Goal: Check status: Check status

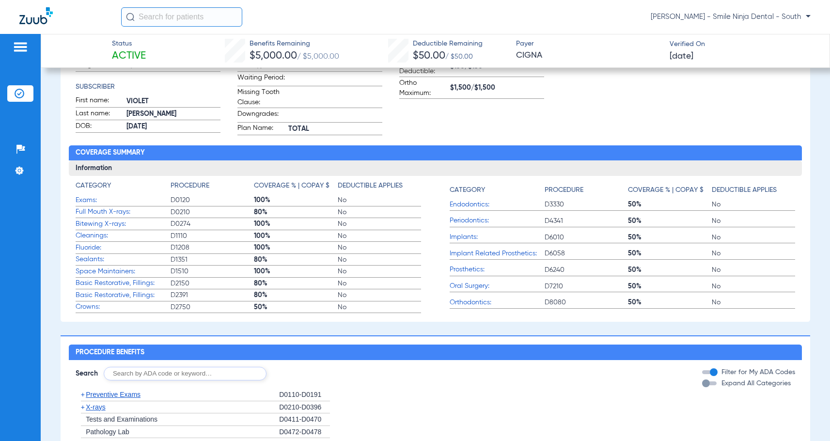
scroll to position [194, 0]
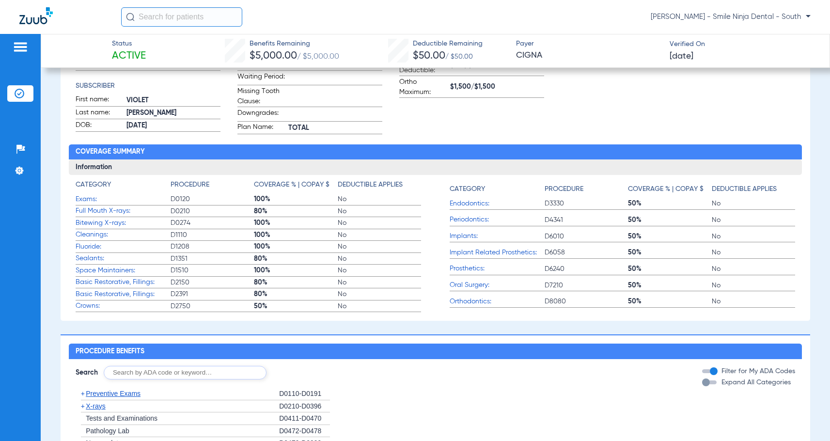
click at [95, 264] on span "Sealants:" at bounding box center [123, 259] width 95 height 10
click at [303, 264] on span "80%" at bounding box center [295, 259] width 83 height 10
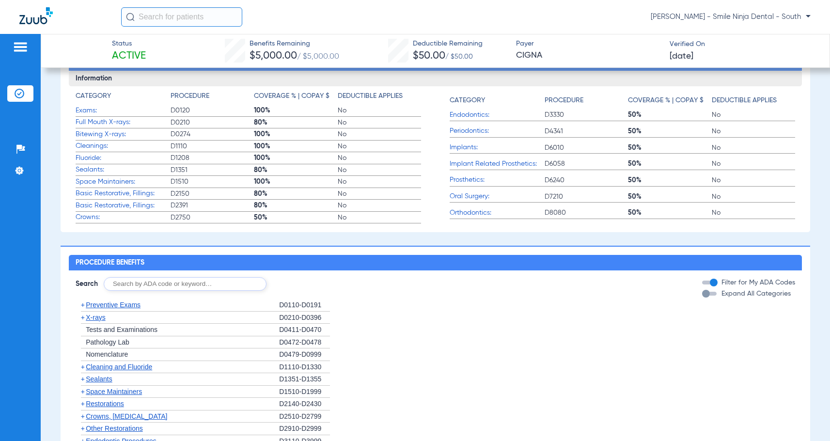
scroll to position [339, 0]
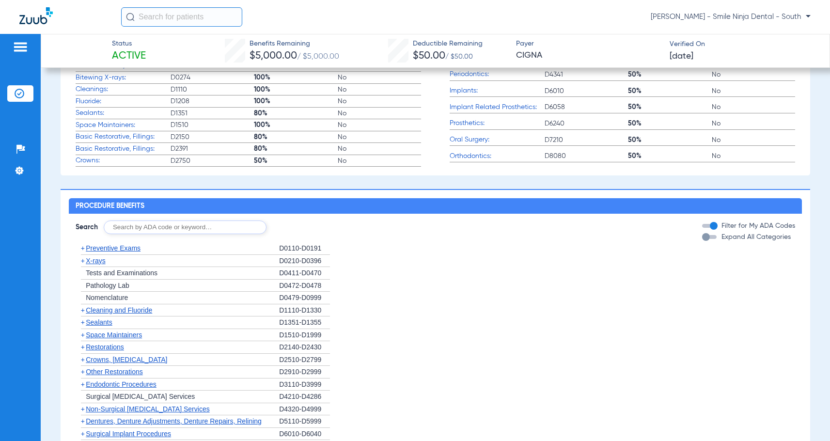
click at [92, 252] on span "Preventive Exams" at bounding box center [113, 248] width 55 height 8
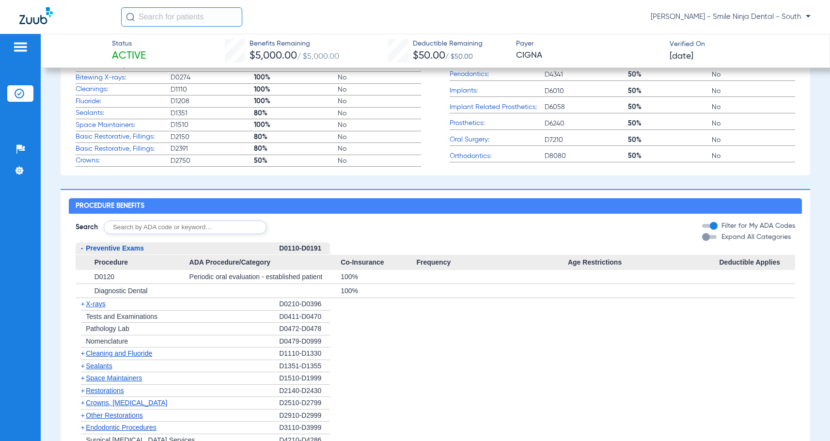
click at [92, 252] on span "Preventive Exams" at bounding box center [115, 248] width 58 height 8
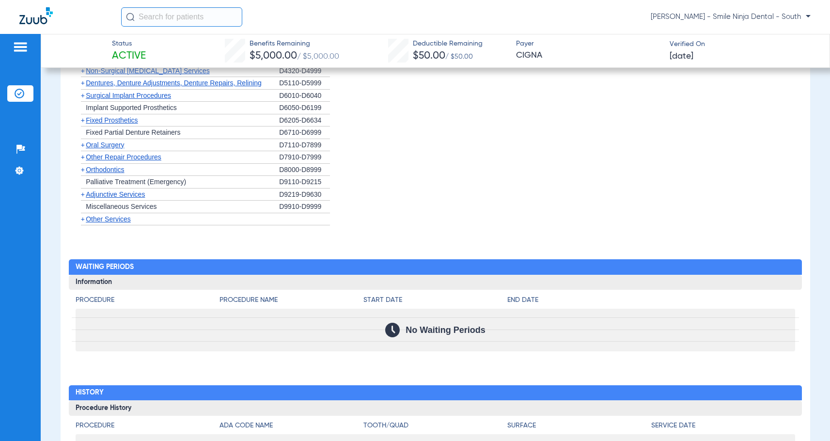
scroll to position [679, 0]
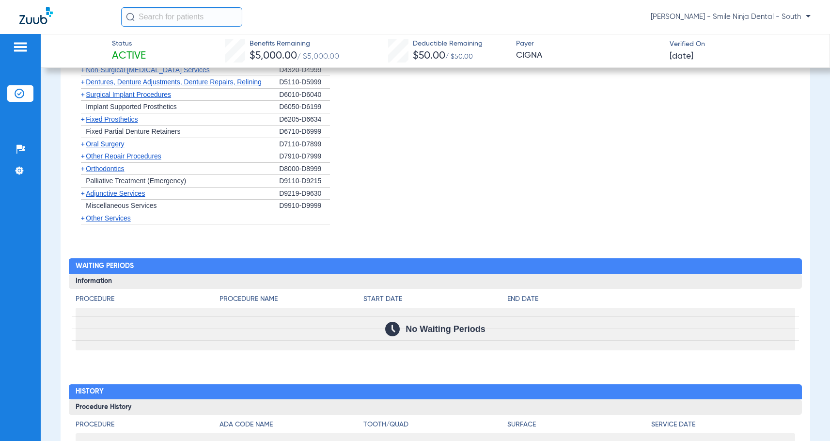
click at [124, 222] on span "Other Services" at bounding box center [108, 218] width 45 height 8
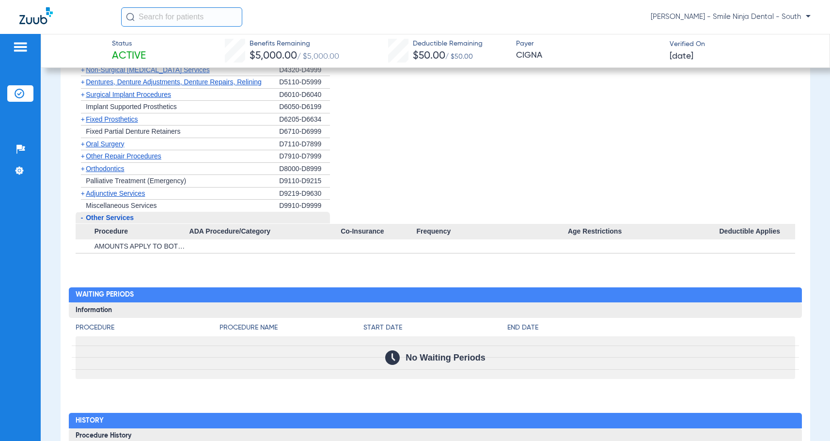
click at [85, 224] on span "-" at bounding box center [81, 218] width 10 height 12
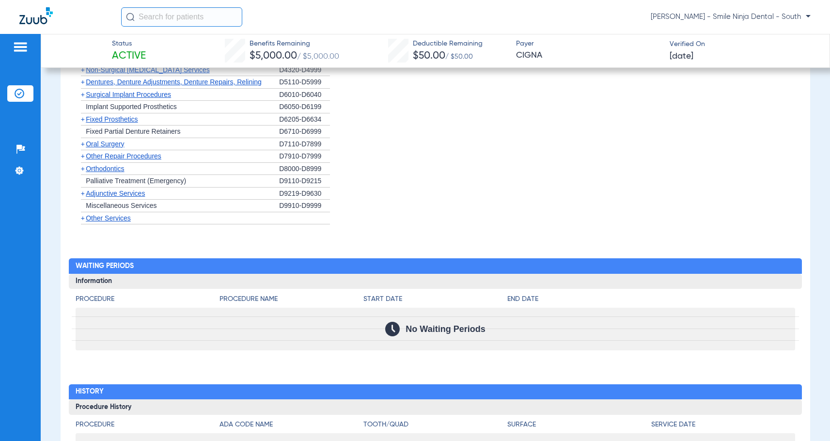
click at [106, 197] on span "Adjunctive Services" at bounding box center [115, 194] width 59 height 8
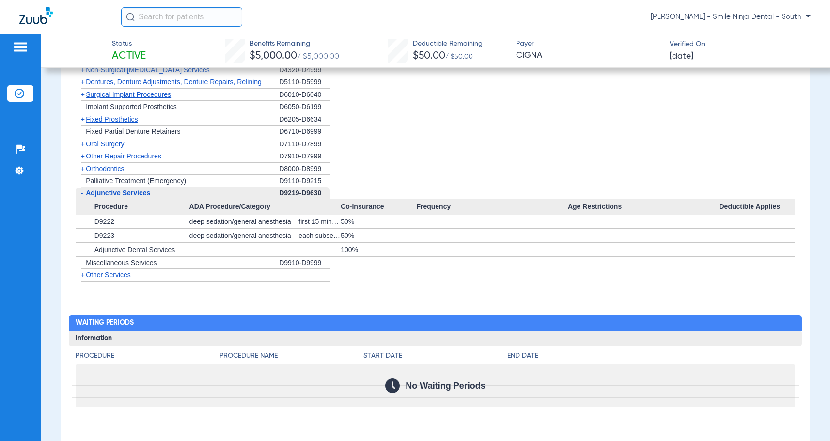
click at [106, 200] on div "- Adjunctive Services" at bounding box center [178, 193] width 204 height 13
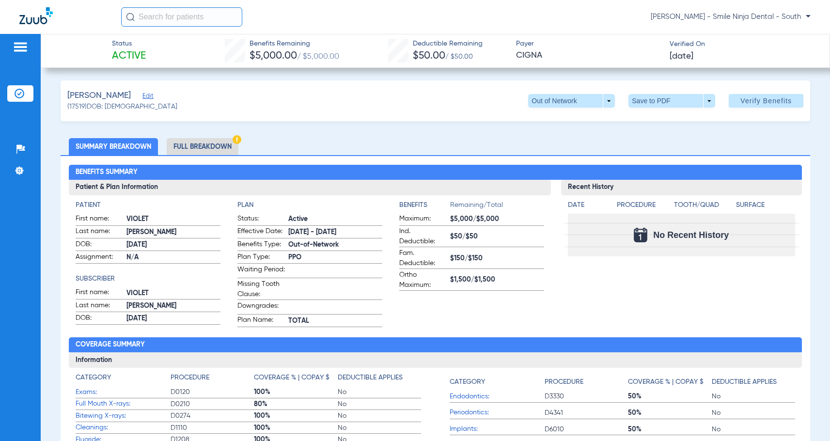
scroll to position [0, 0]
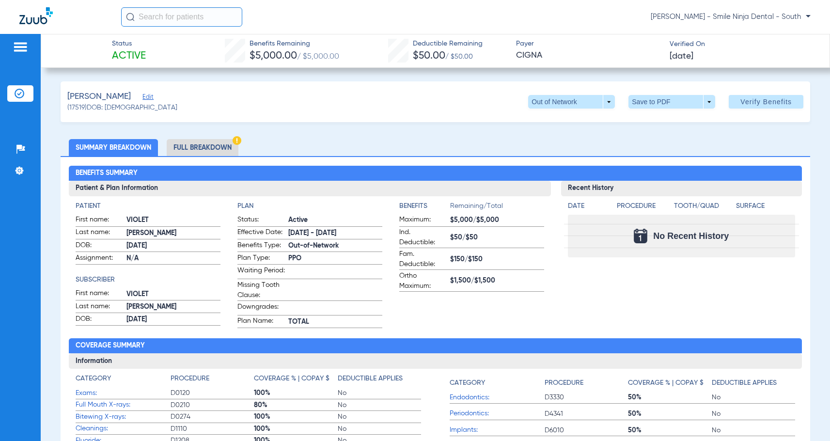
click at [188, 145] on li "Full Breakdown" at bounding box center [203, 147] width 72 height 17
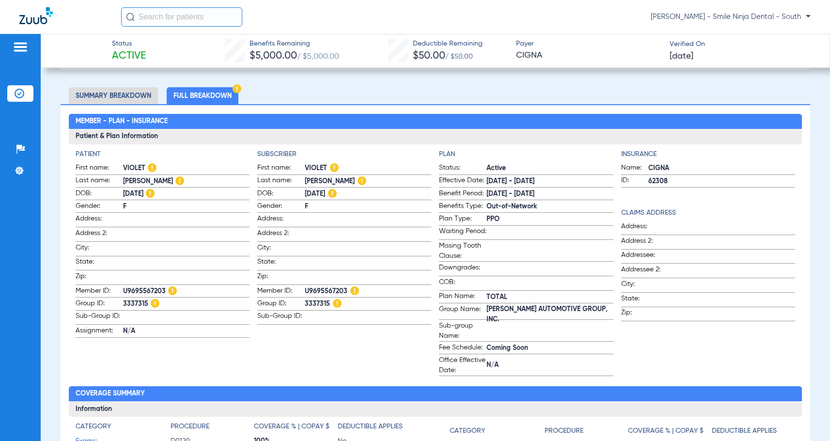
scroll to position [48, 0]
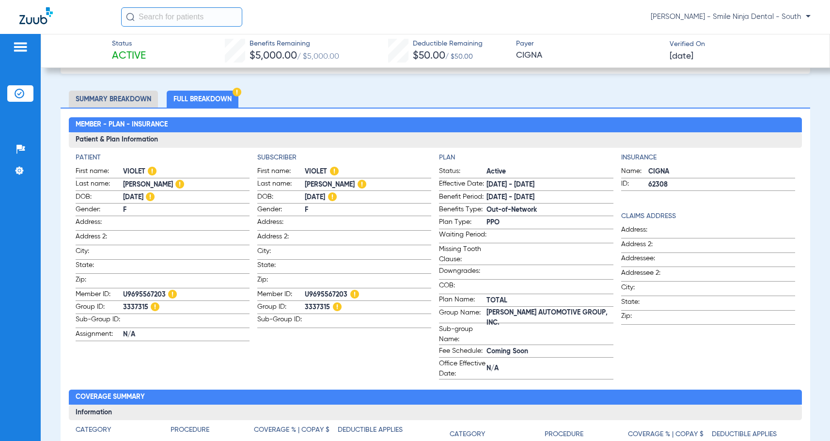
click at [667, 185] on span "62308" at bounding box center [722, 185] width 147 height 10
drag, startPoint x: 667, startPoint y: 185, endPoint x: 644, endPoint y: 188, distance: 23.4
click at [649, 188] on span "62308" at bounding box center [722, 185] width 147 height 10
copy span "62308"
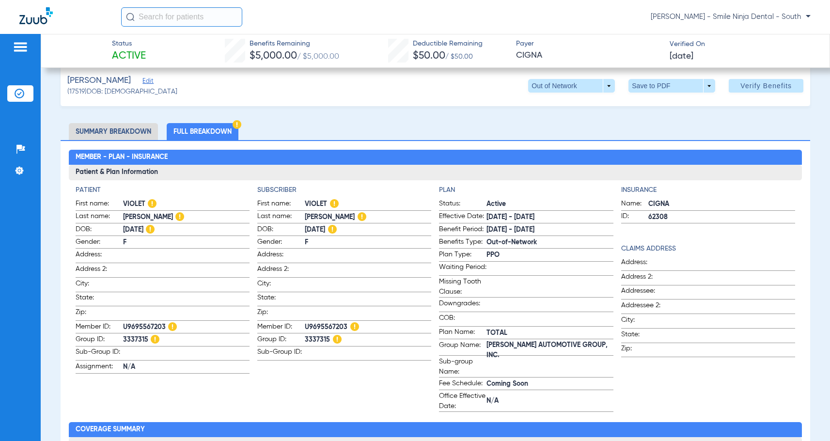
scroll to position [0, 0]
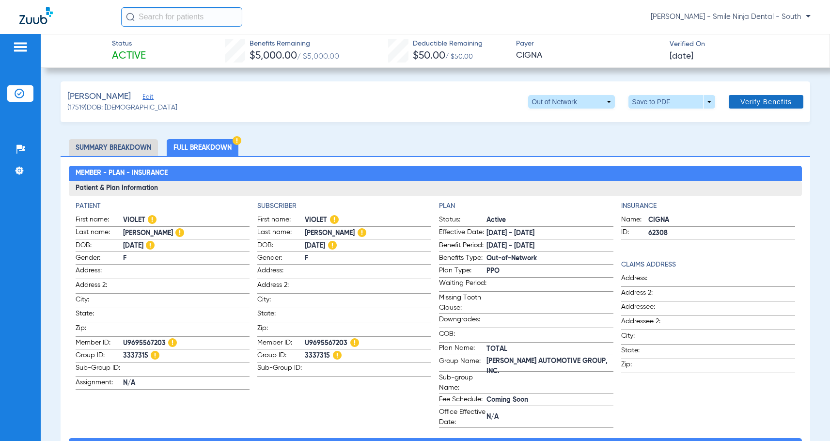
click at [745, 110] on span at bounding box center [766, 101] width 75 height 23
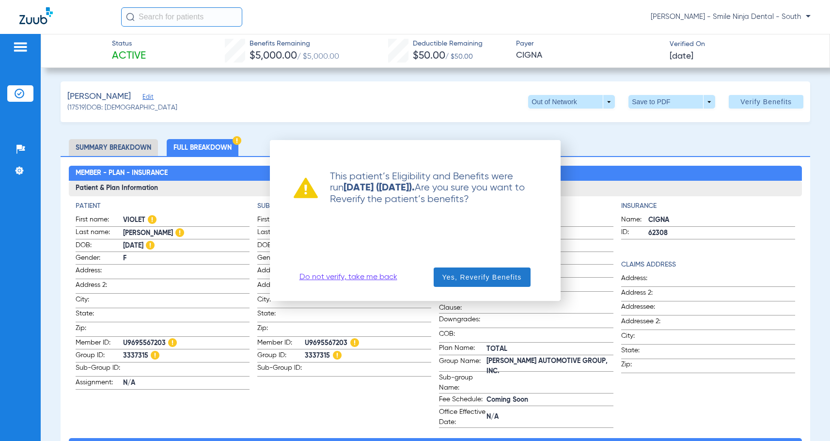
click at [507, 284] on span "button" at bounding box center [482, 277] width 97 height 23
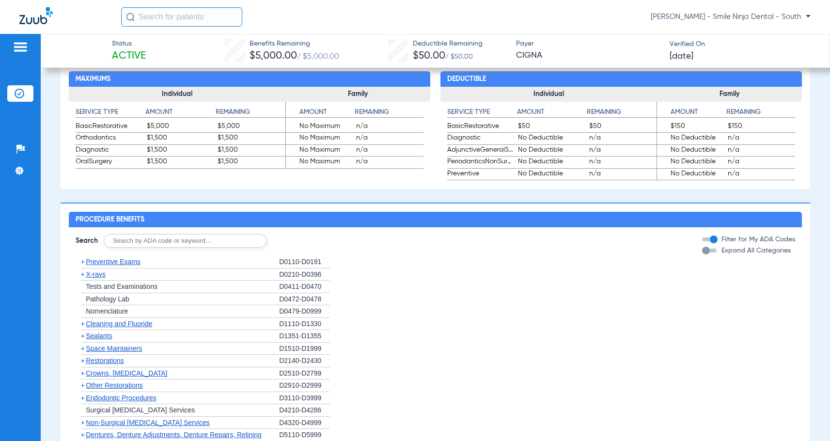
scroll to position [1012, 0]
